Goal: Transaction & Acquisition: Request Demo

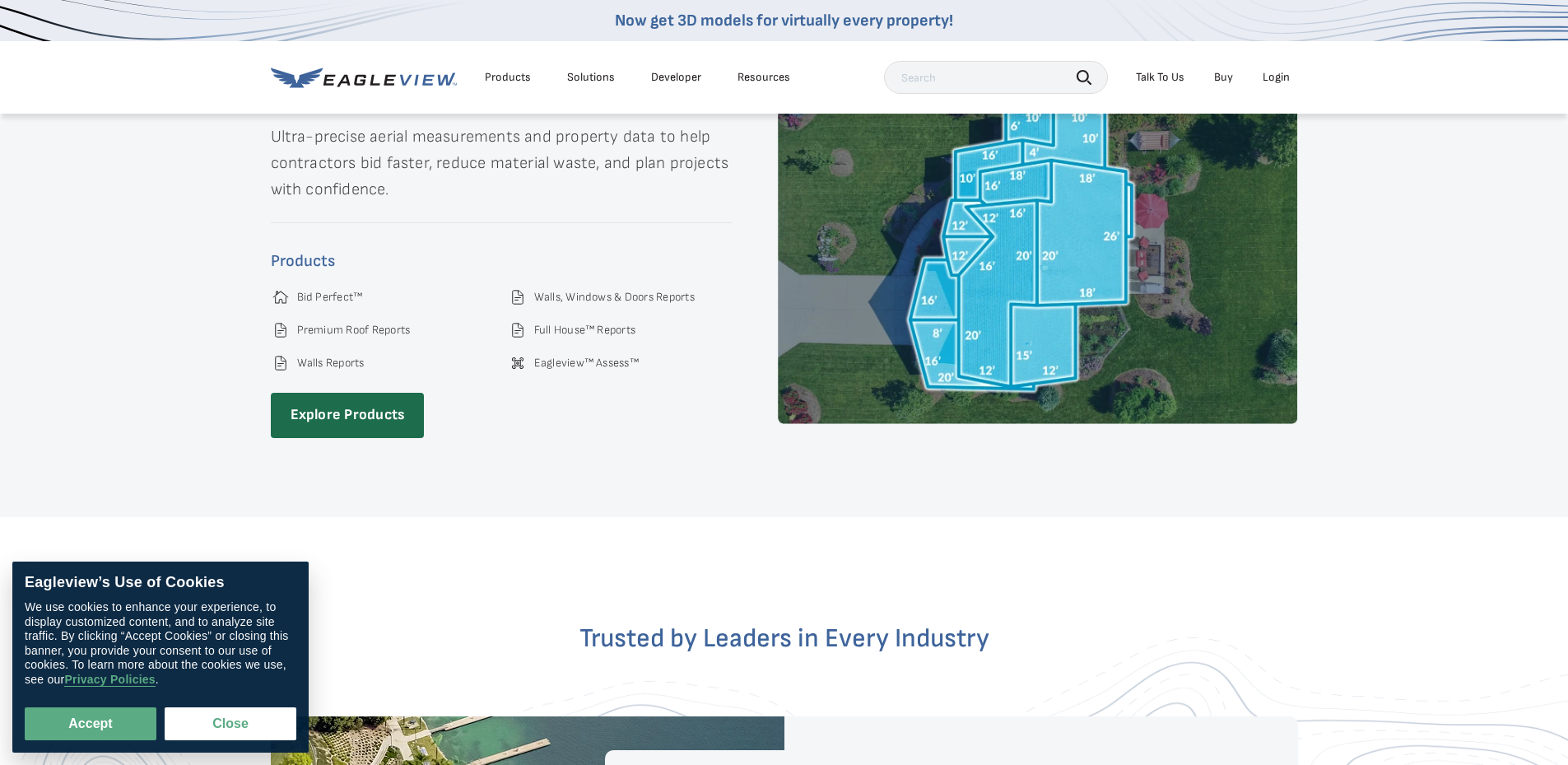
scroll to position [2552, 0]
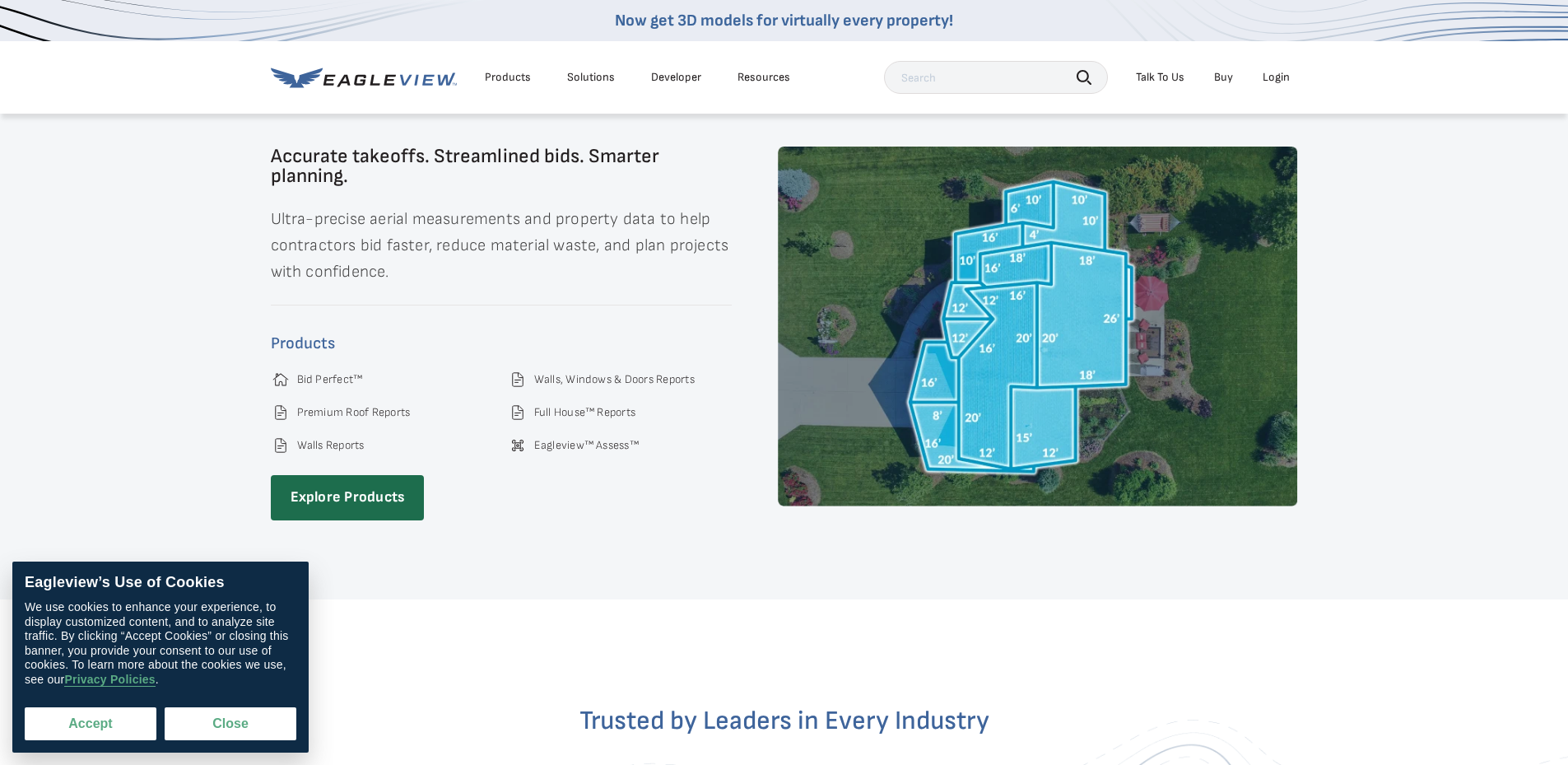
click at [99, 710] on button "Accept" at bounding box center [90, 723] width 132 height 33
checkbox input "true"
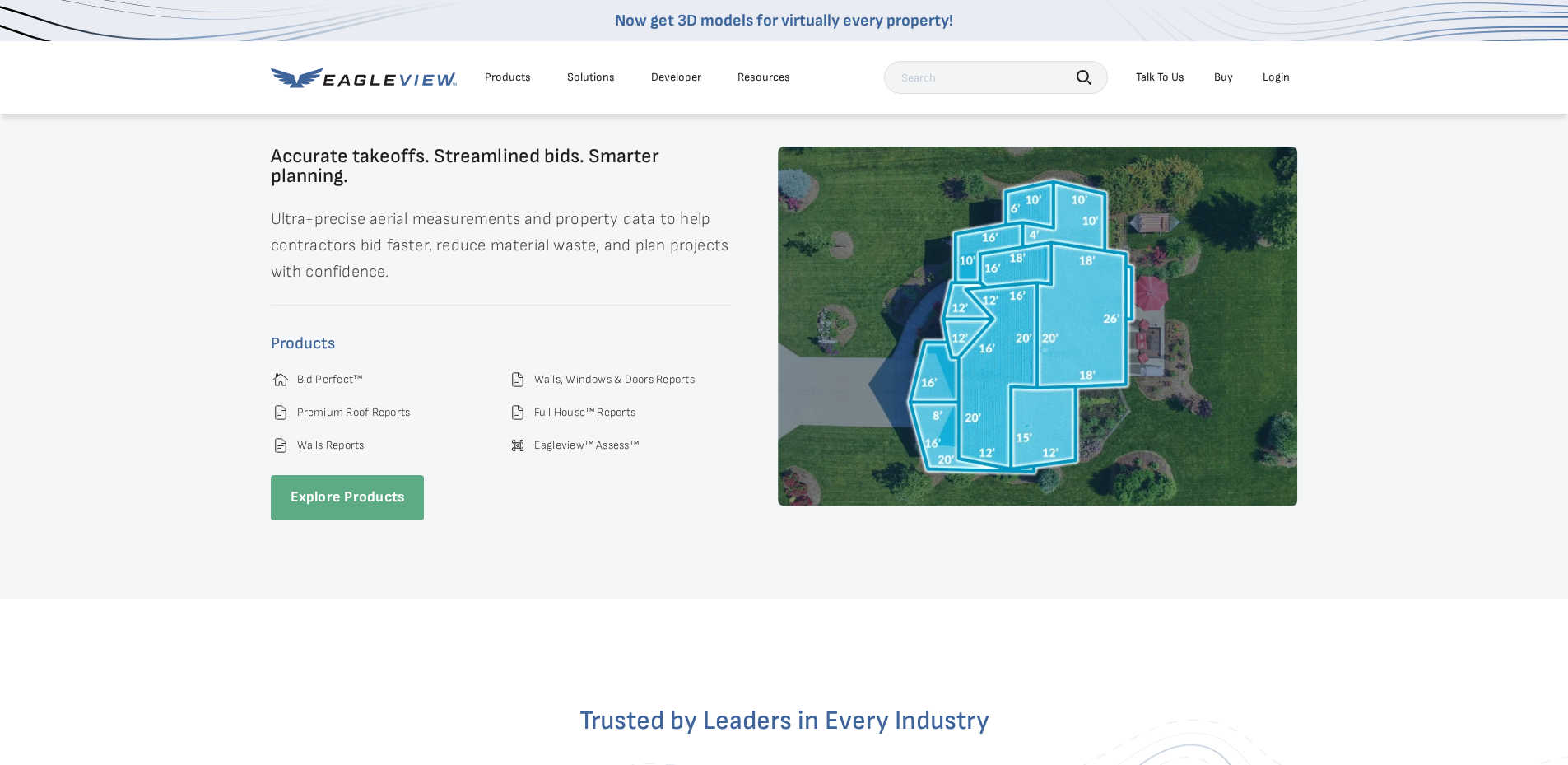
click at [339, 500] on link "Explore Products" at bounding box center [347, 498] width 154 height 45
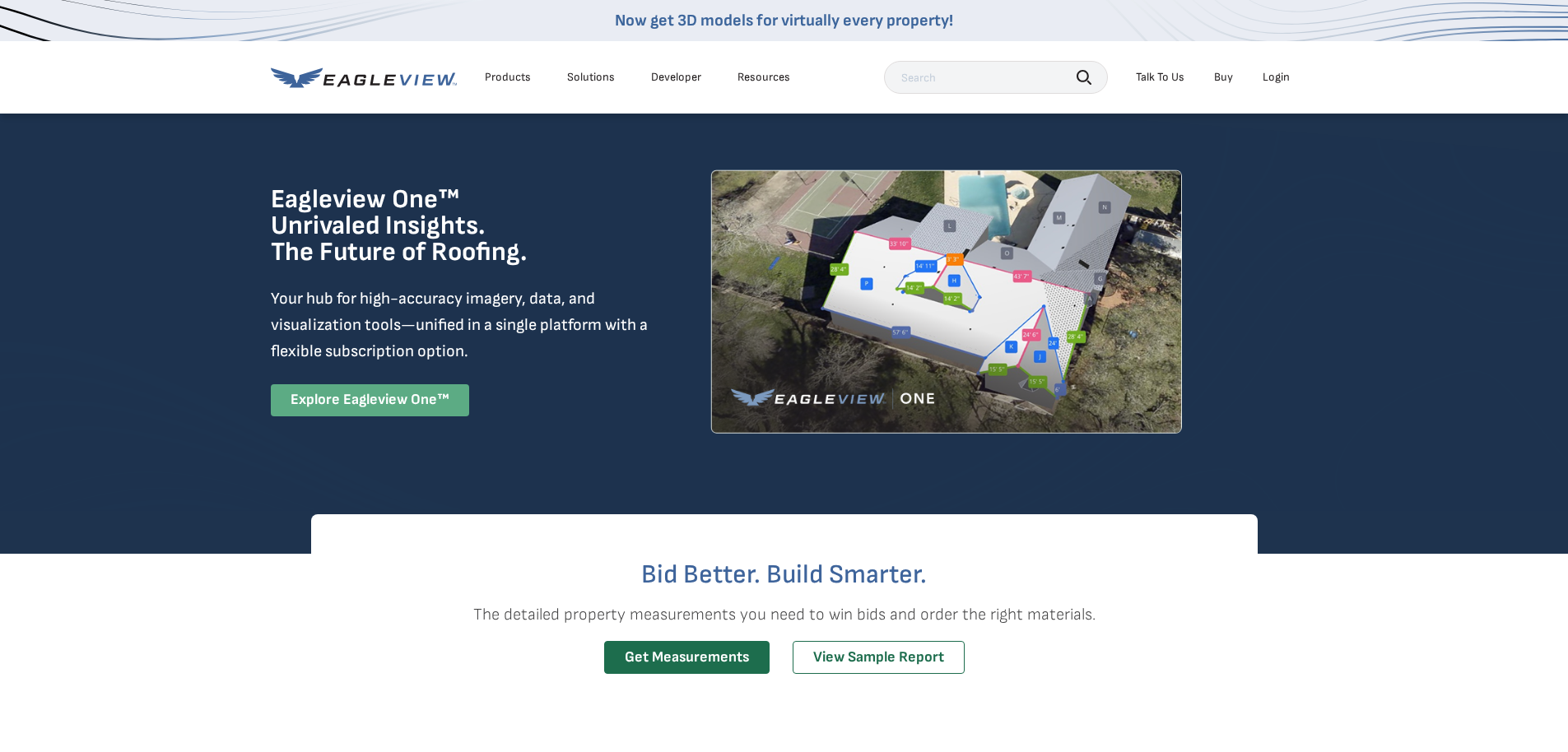
click at [386, 397] on link "Explore Eagleview One™" at bounding box center [370, 400] width 198 height 32
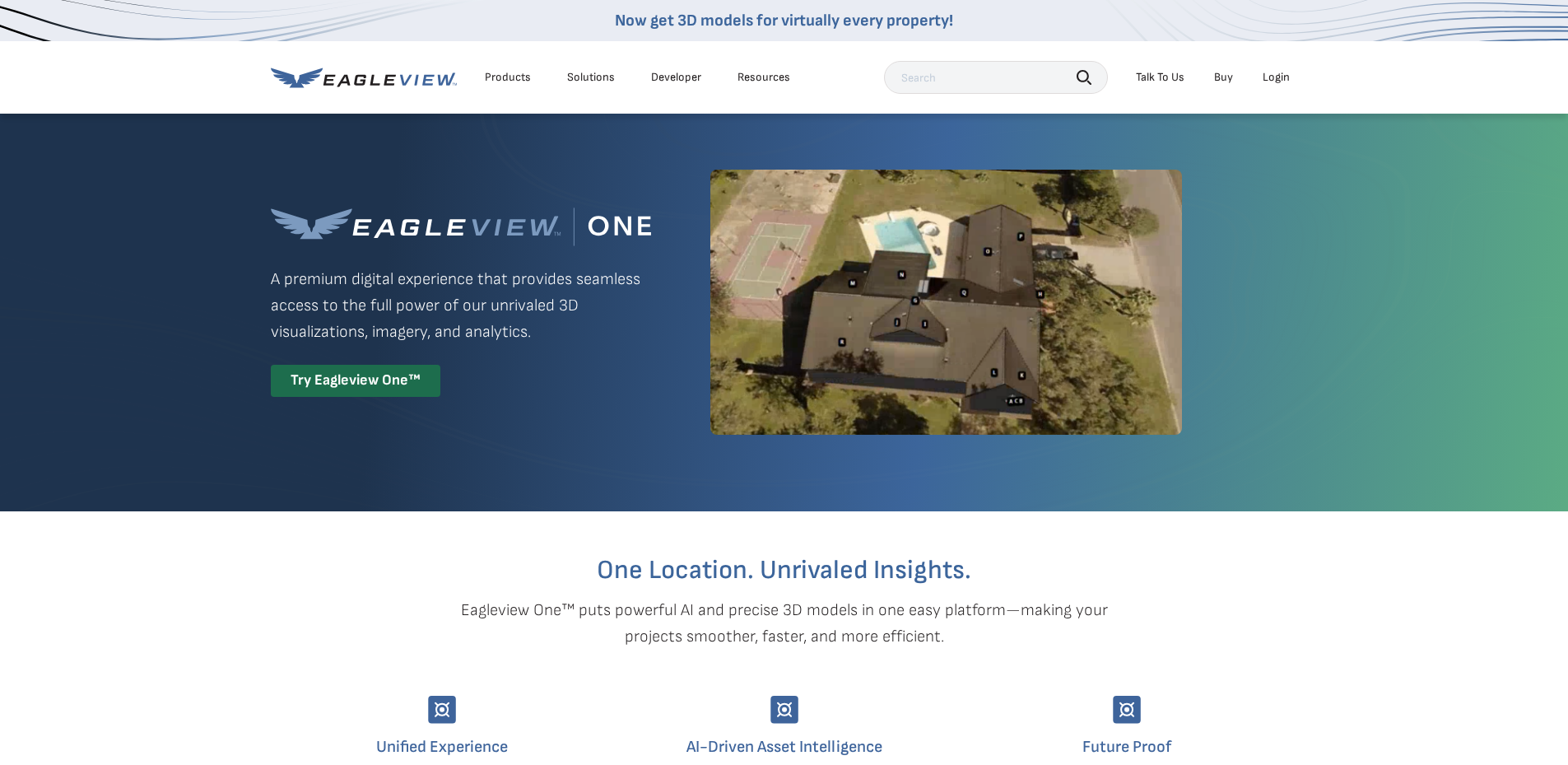
click at [318, 73] on icon at bounding box center [363, 77] width 186 height 20
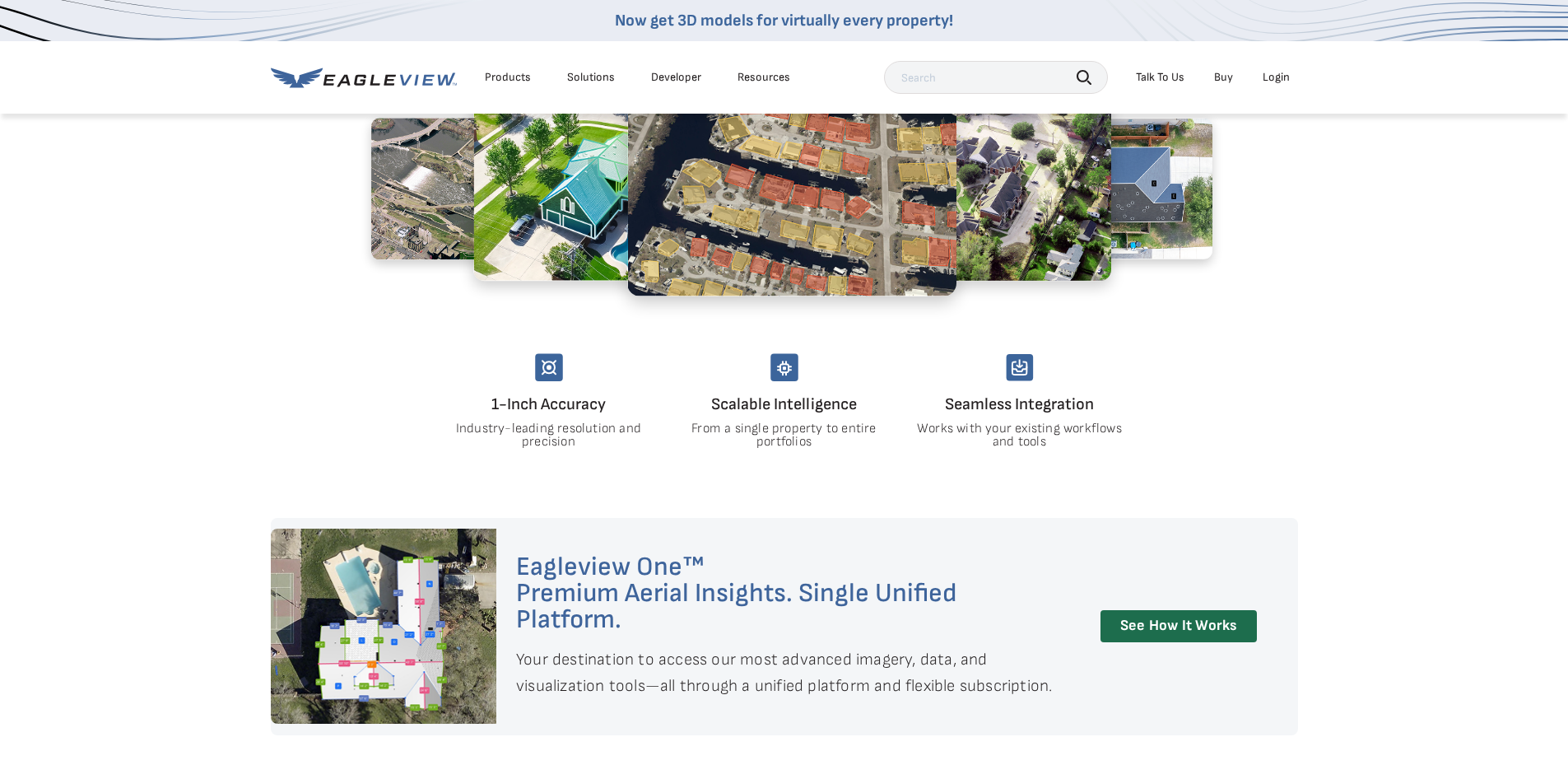
scroll to position [1070, 0]
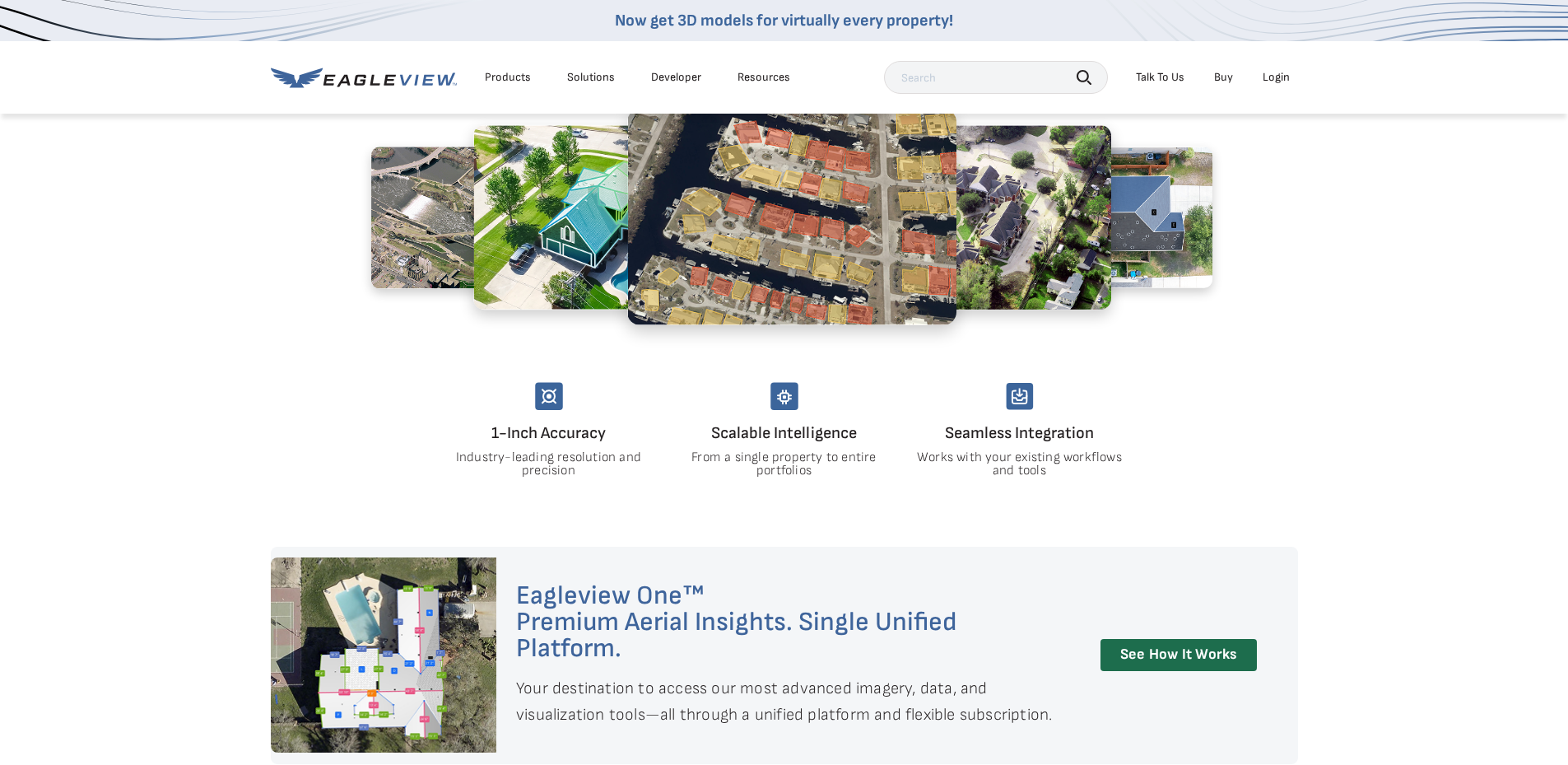
click at [827, 252] on img at bounding box center [792, 217] width 329 height 217
click at [1231, 644] on div "EagleBot Online Learn how we can reduce roofing estimate cost by 70% ×" at bounding box center [1376, 633] width 351 height 96
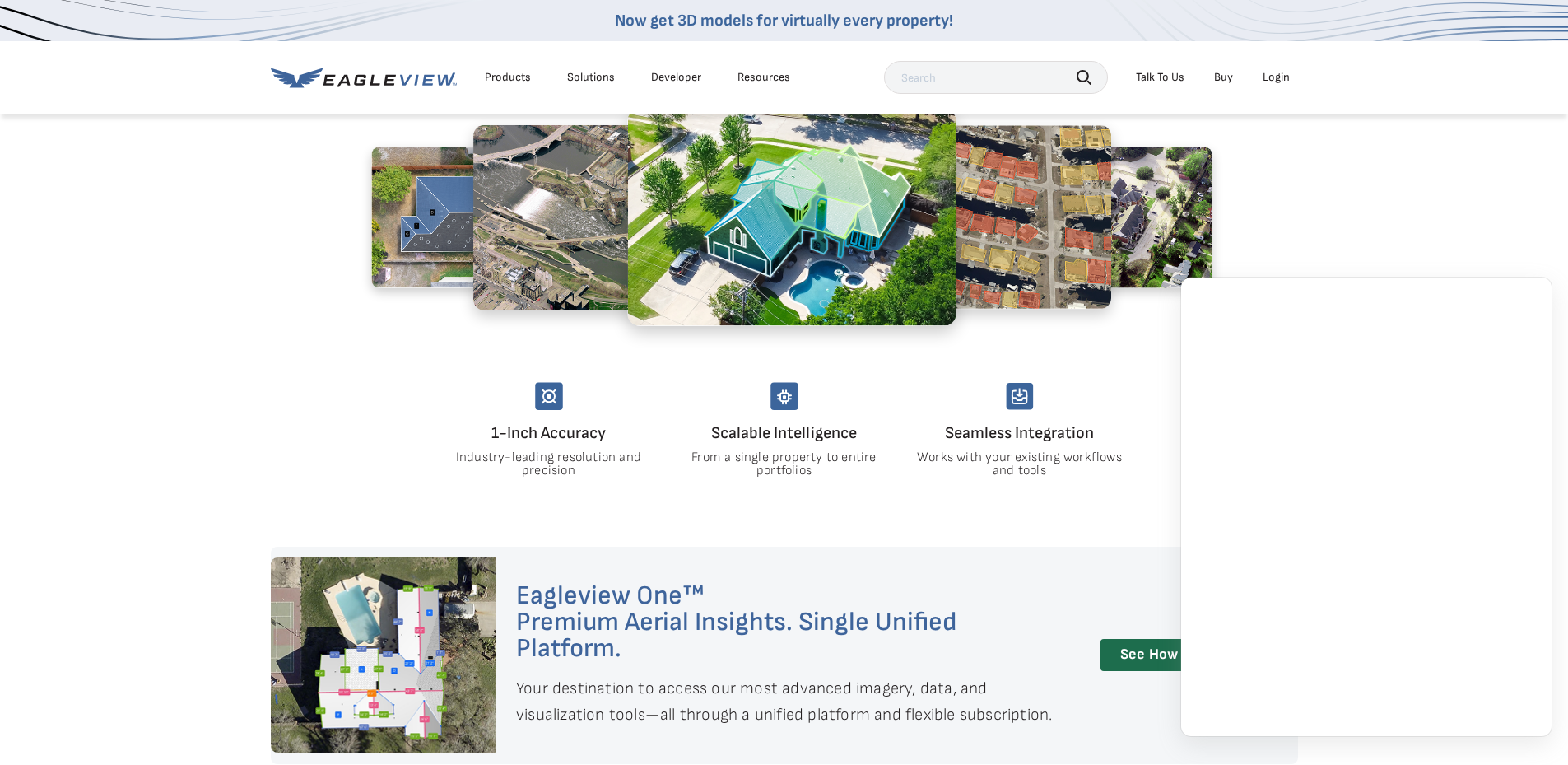
scroll to position [1400, 0]
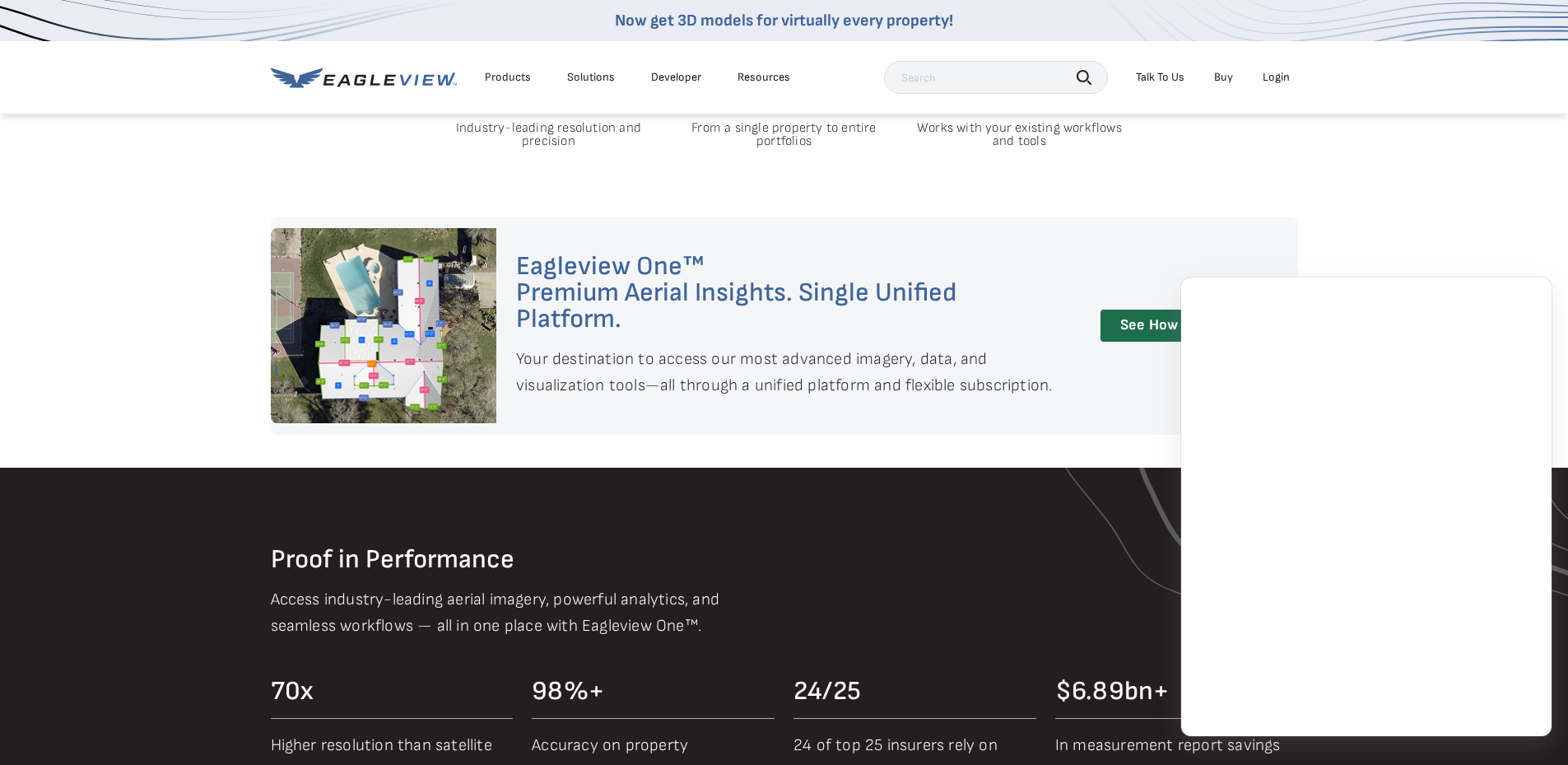
click at [621, 376] on p "Your destination to access our most advanced imagery, data, and visualization t…" at bounding box center [790, 372] width 548 height 53
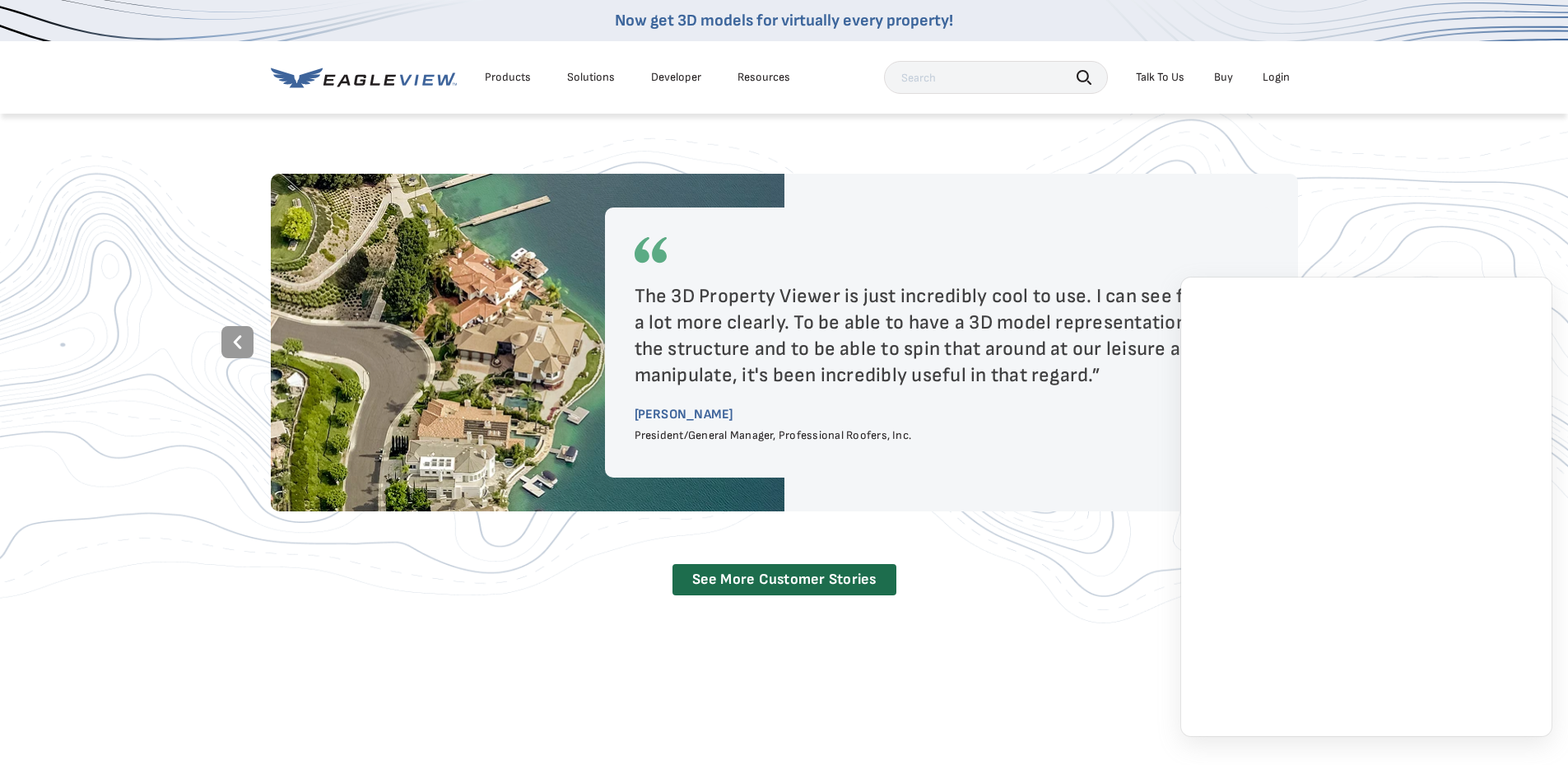
scroll to position [3375, 0]
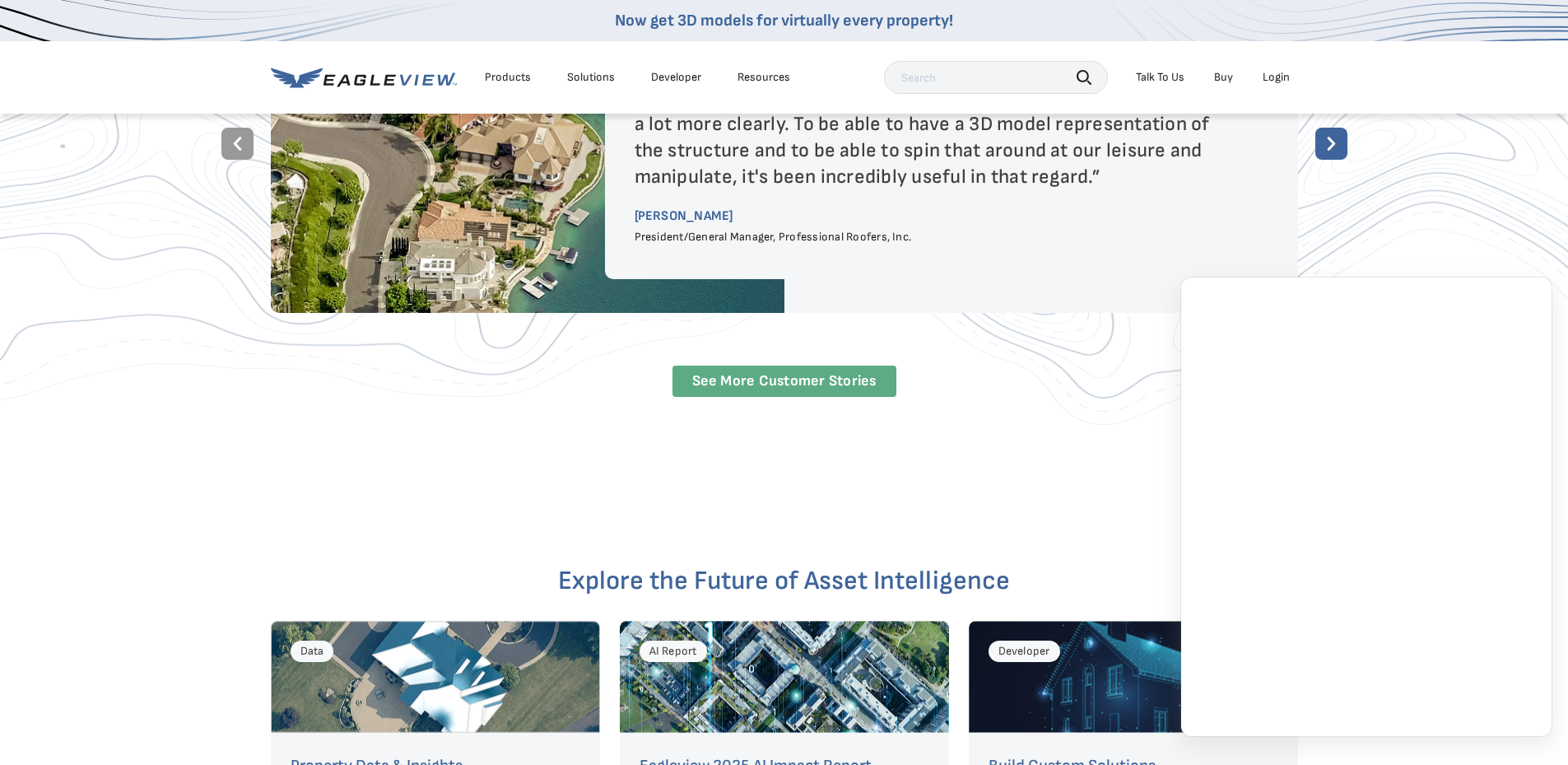
click at [778, 366] on link "See More Customer Stories" at bounding box center [784, 382] width 224 height 32
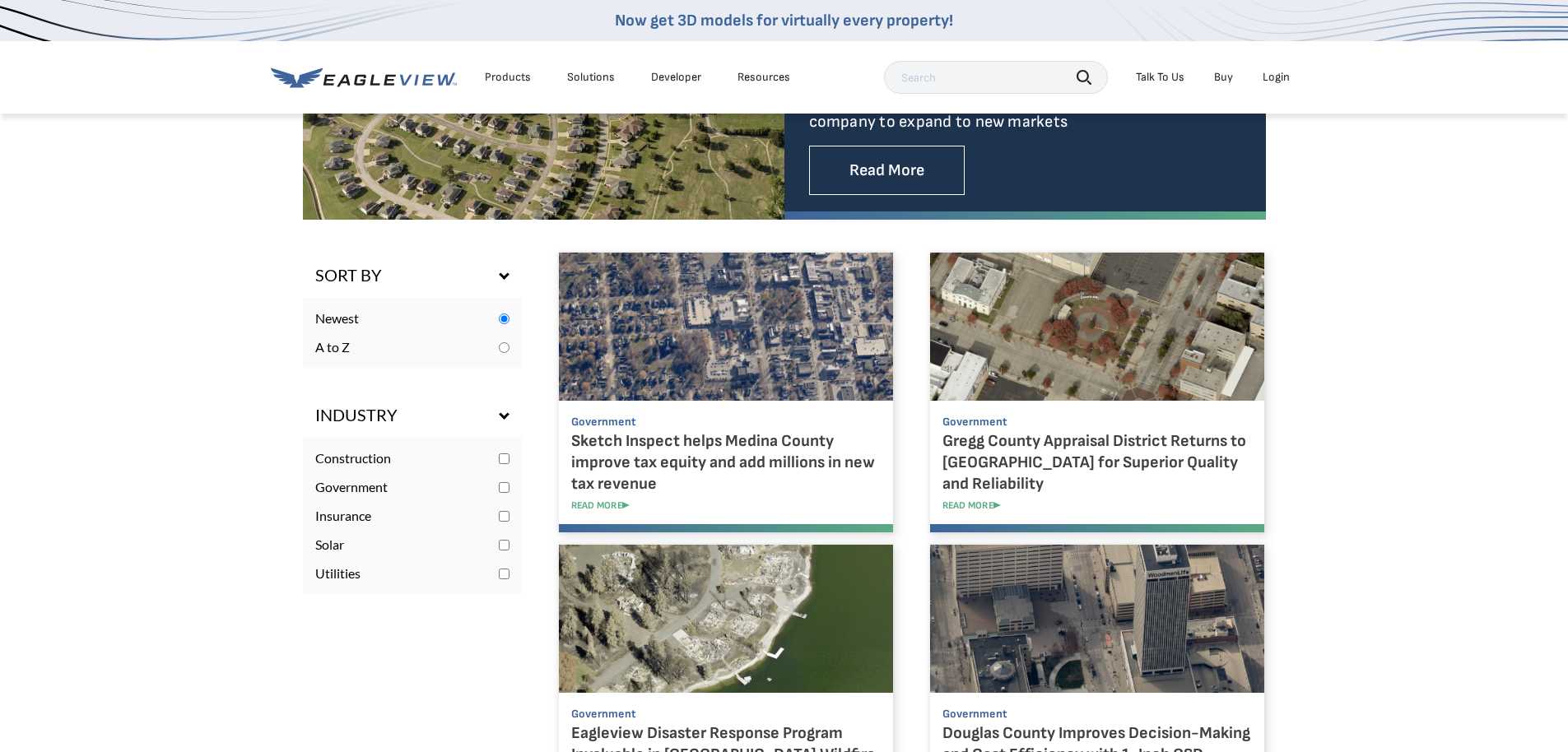
scroll to position [823, 0]
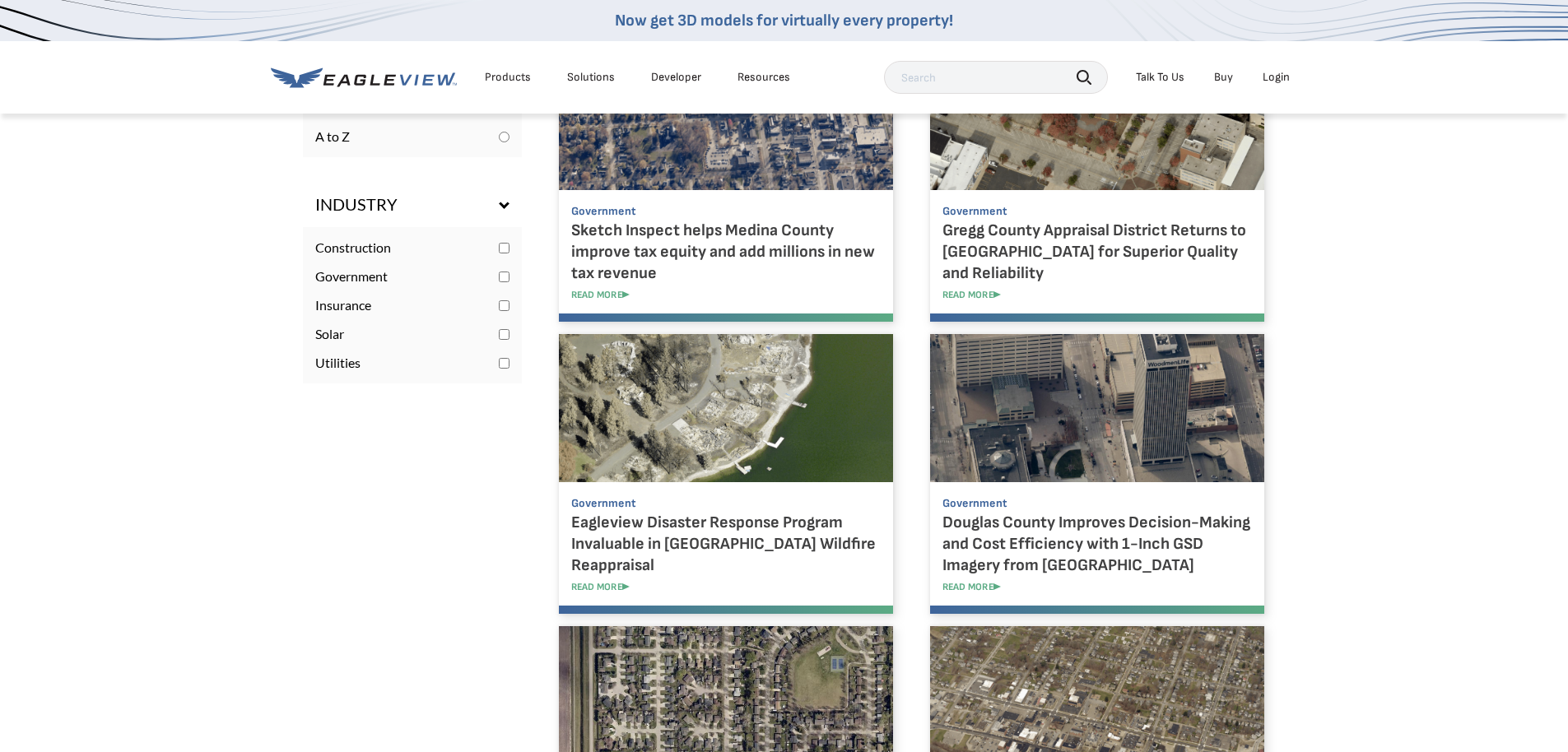
click at [658, 190] on link at bounding box center [726, 116] width 334 height 148
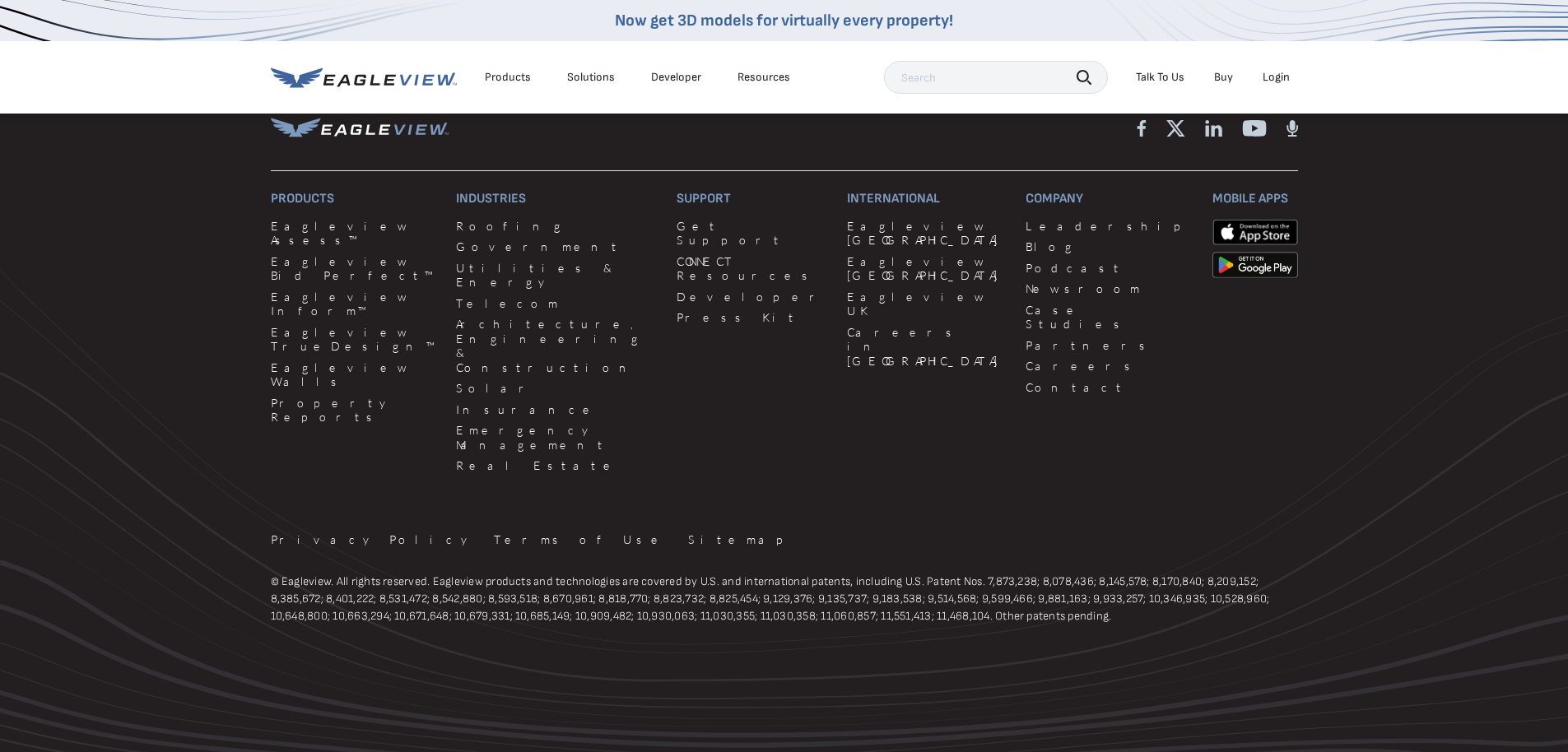
scroll to position [5430, 0]
